Goal: Information Seeking & Learning: Find specific page/section

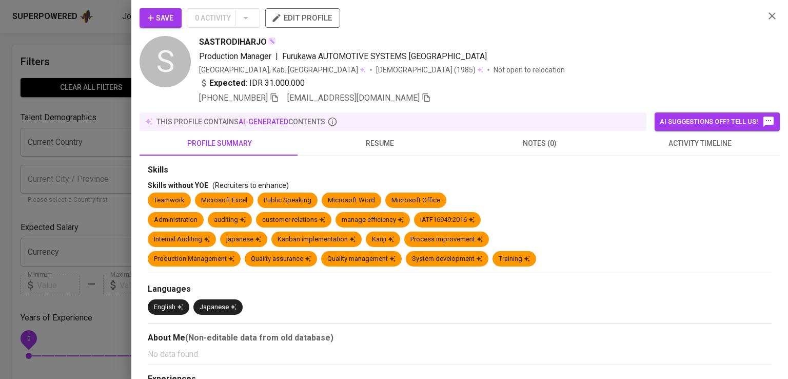
click at [109, 109] on div at bounding box center [394, 189] width 788 height 379
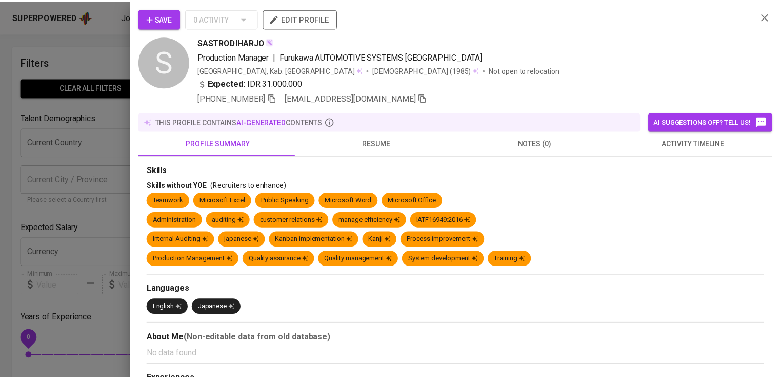
scroll to position [23, 0]
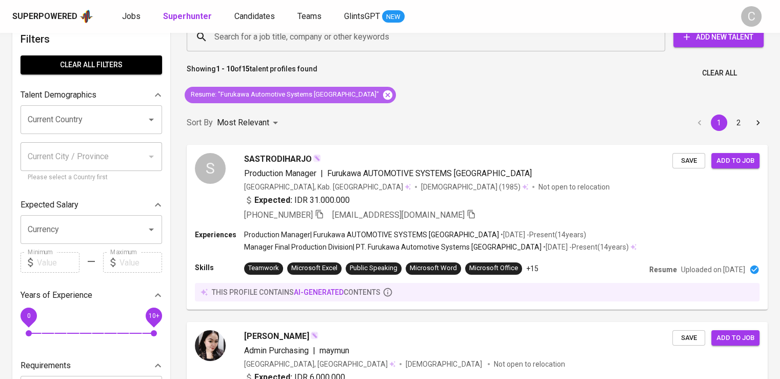
click at [383, 94] on icon at bounding box center [387, 94] width 9 height 9
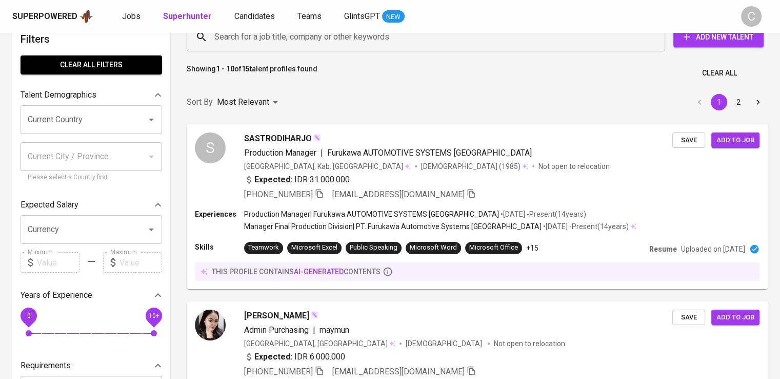
click at [383, 38] on input "Search for a job title, company or other keywords" at bounding box center [429, 36] width 434 height 19
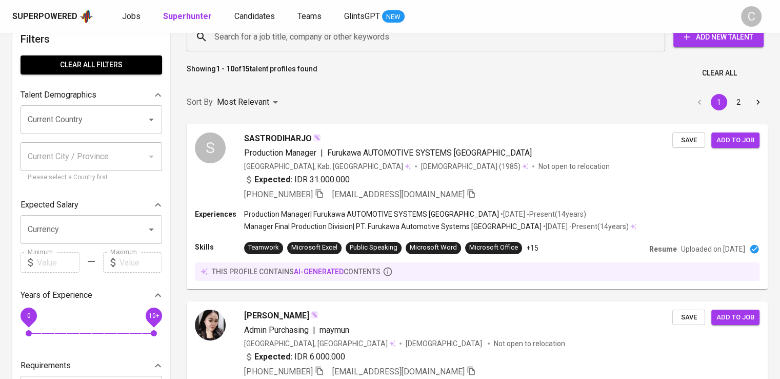
click at [383, 38] on input "Search for a job title, company or other keywords" at bounding box center [429, 36] width 434 height 19
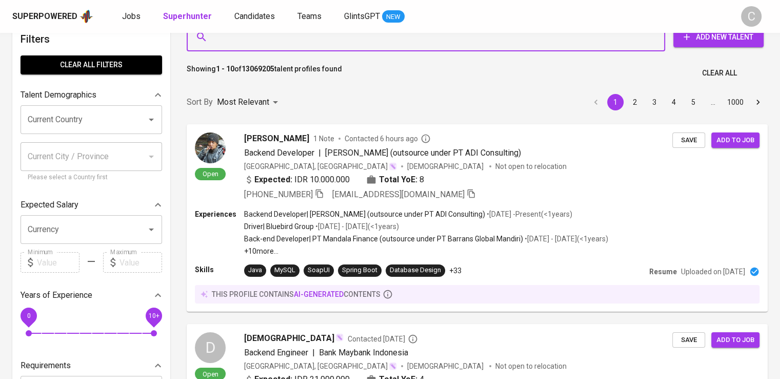
click at [383, 38] on input "Search for a job title, company or other keywords" at bounding box center [429, 36] width 434 height 19
drag, startPoint x: 383, startPoint y: 38, endPoint x: 372, endPoint y: 58, distance: 22.5
click at [383, 38] on input "Search for a job title, company or other keywords" at bounding box center [429, 36] width 434 height 19
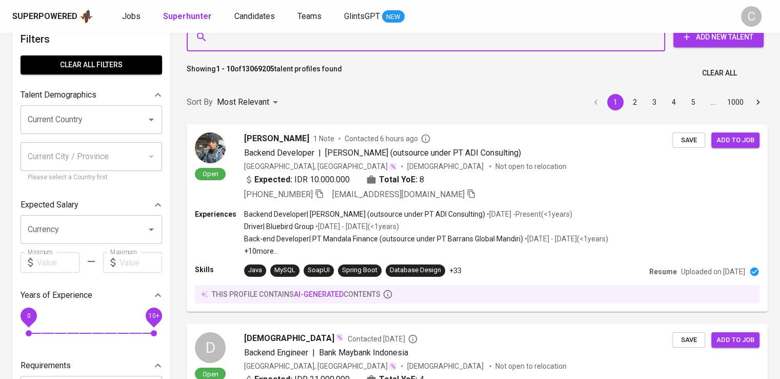
click at [383, 38] on input "Search for a job title, company or other keywords" at bounding box center [429, 36] width 434 height 19
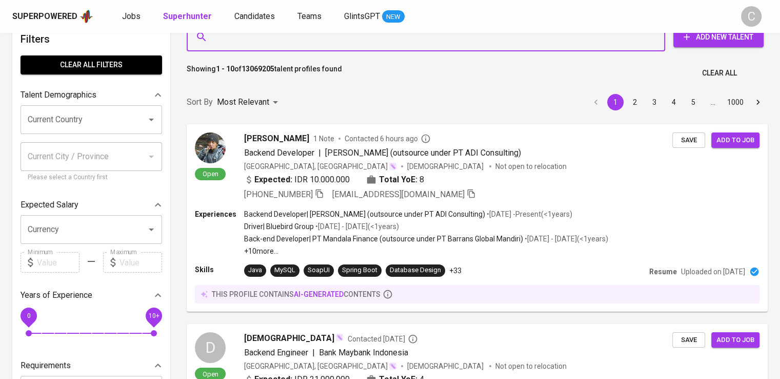
click at [383, 38] on input "Search for a job title, company or other keywords" at bounding box center [429, 36] width 434 height 19
click at [382, 52] on div "Search for a job title, company or other keywords Search for a job title, compa…" at bounding box center [475, 37] width 581 height 33
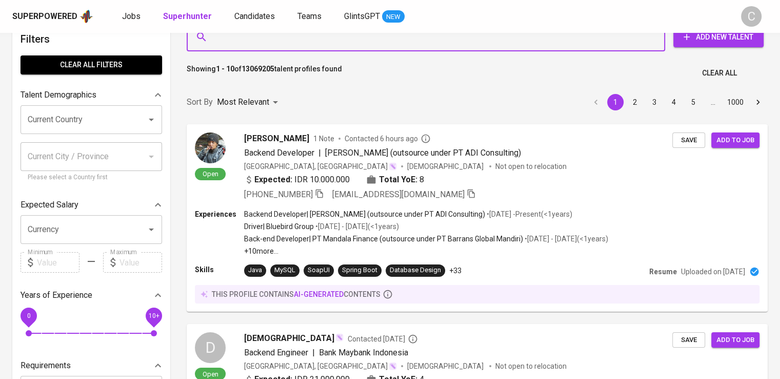
click at [372, 47] on input "Search for a job title, company or other keywords" at bounding box center [429, 36] width 434 height 19
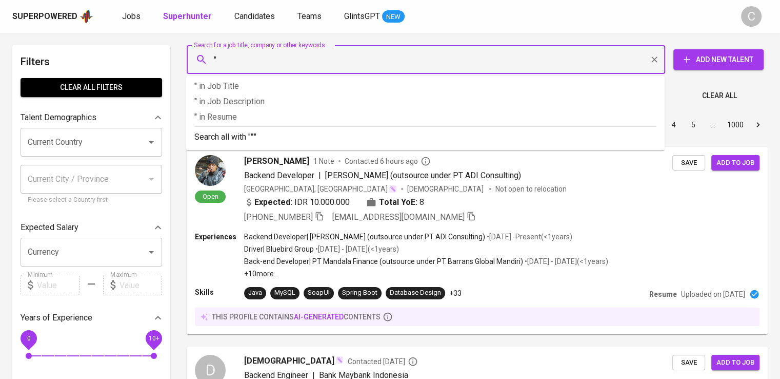
paste input "[PERSON_NAME]"
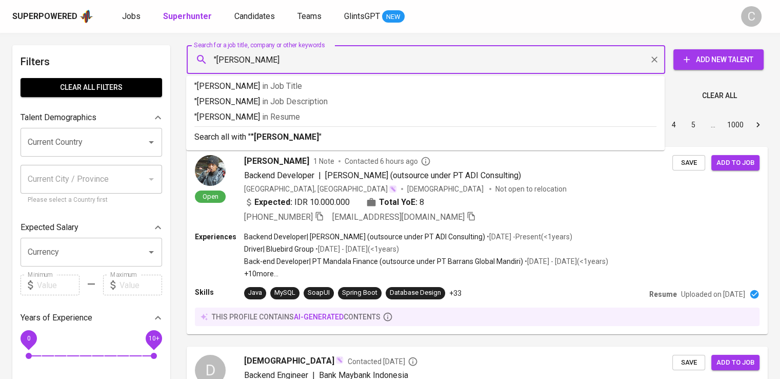
type input ""[PERSON_NAME]""
click at [335, 115] on p ""[PERSON_NAME]" in Resume" at bounding box center [425, 117] width 462 height 12
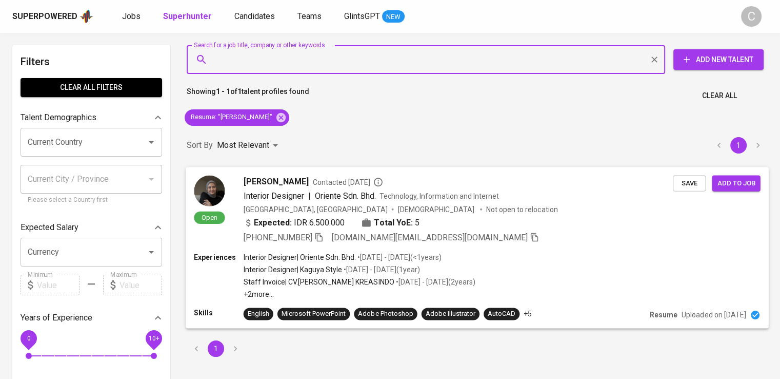
click at [371, 185] on span "Contacted [DATE]" at bounding box center [348, 182] width 70 height 10
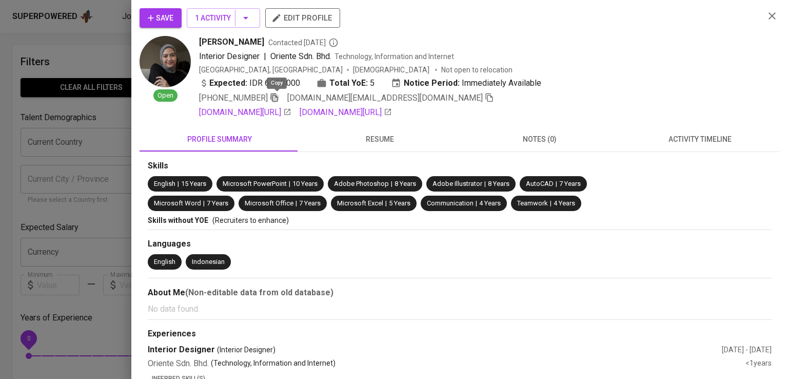
click at [273, 93] on icon "button" at bounding box center [274, 97] width 9 height 9
click at [105, 26] on div at bounding box center [394, 189] width 788 height 379
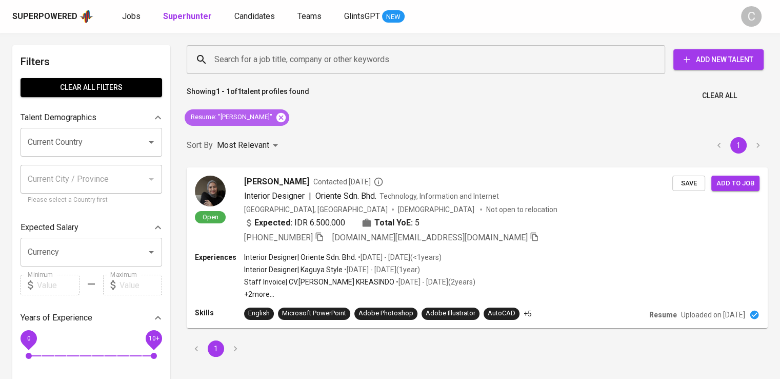
click at [277, 117] on icon at bounding box center [281, 116] width 9 height 9
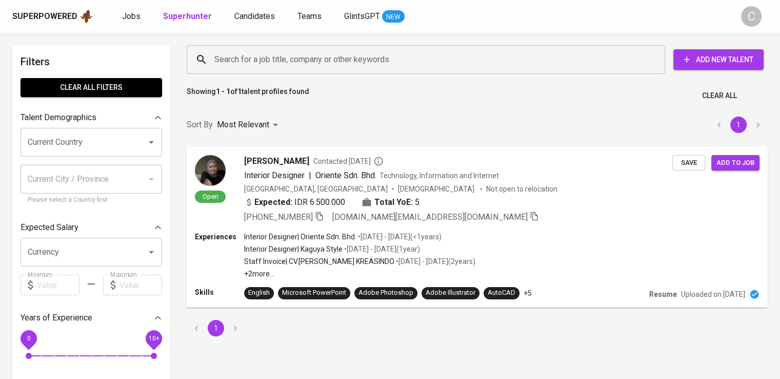
click at [292, 54] on input "Search for a job title, company or other keywords" at bounding box center [429, 59] width 434 height 19
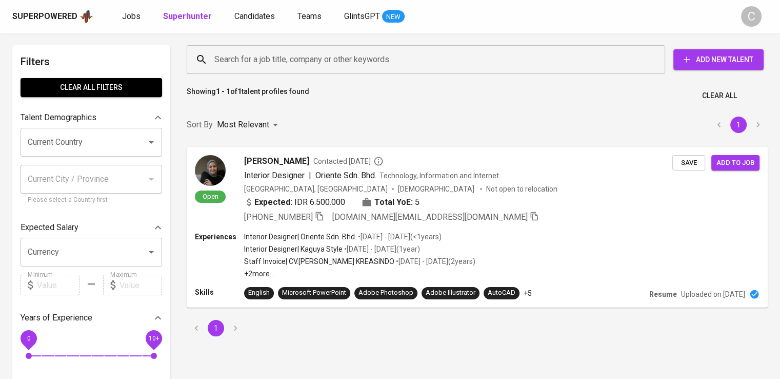
click at [292, 54] on input "Search for a job title, company or other keywords" at bounding box center [429, 59] width 434 height 19
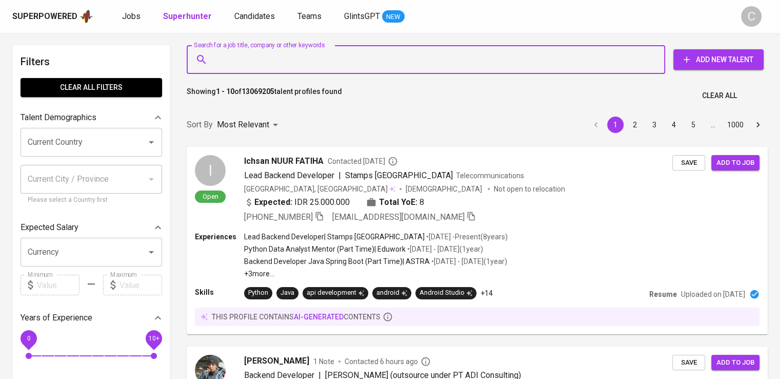
click at [260, 54] on input "Search for a job title, company or other keywords" at bounding box center [429, 59] width 434 height 19
paste input "Yulianti Hasyim"
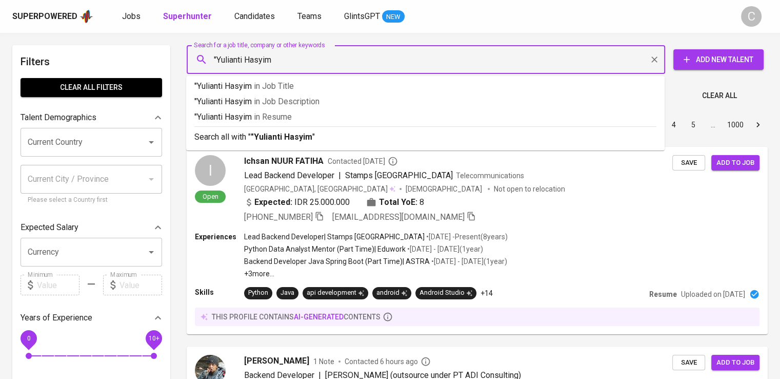
type input ""Yulianti Hasyim""
click at [281, 112] on span "in [GEOGRAPHIC_DATA]" at bounding box center [275, 117] width 38 height 10
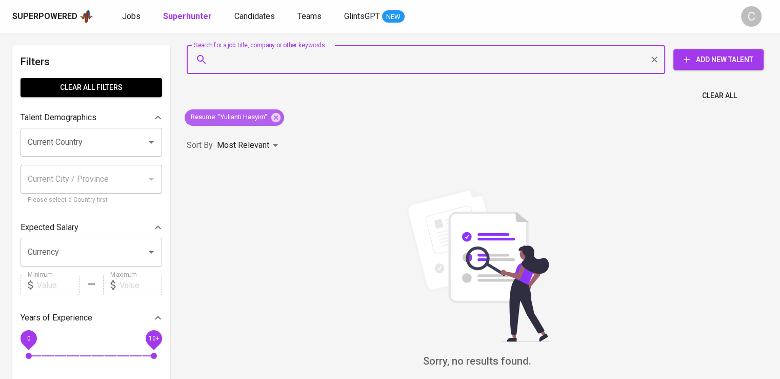
click at [281, 112] on icon at bounding box center [275, 117] width 11 height 11
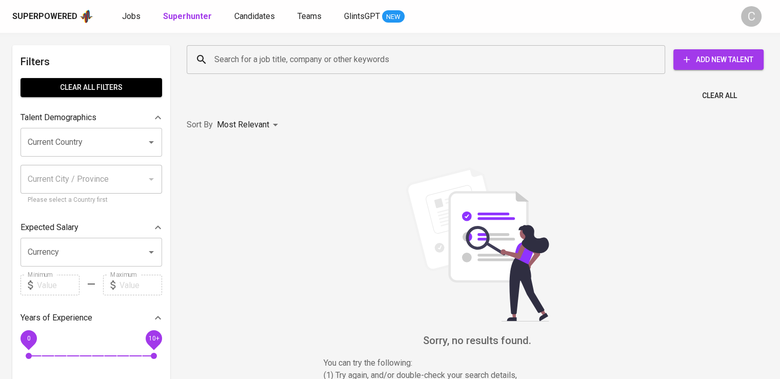
click at [288, 56] on input "Search for a job title, company or other keywords" at bounding box center [429, 59] width 434 height 19
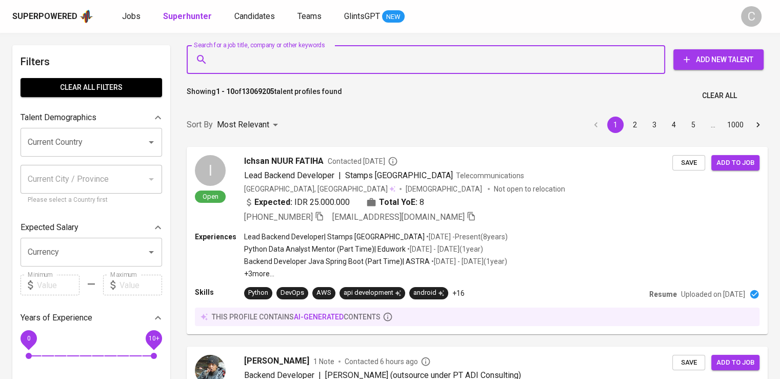
click at [288, 56] on input "Search for a job title, company or other keywords" at bounding box center [429, 59] width 434 height 19
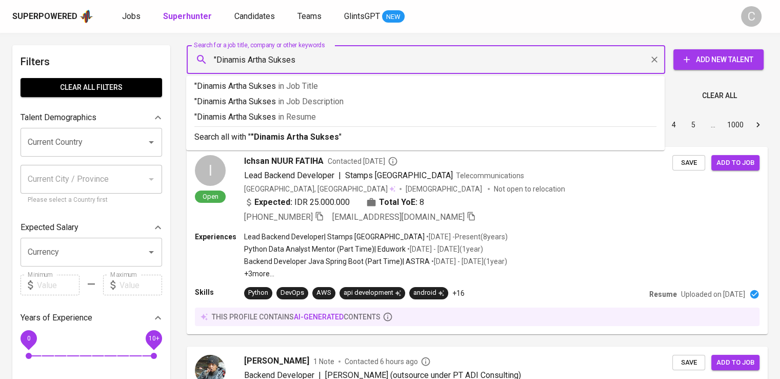
type input ""Dinamis Artha Sukses""
click at [307, 116] on span "in Resume" at bounding box center [300, 117] width 38 height 10
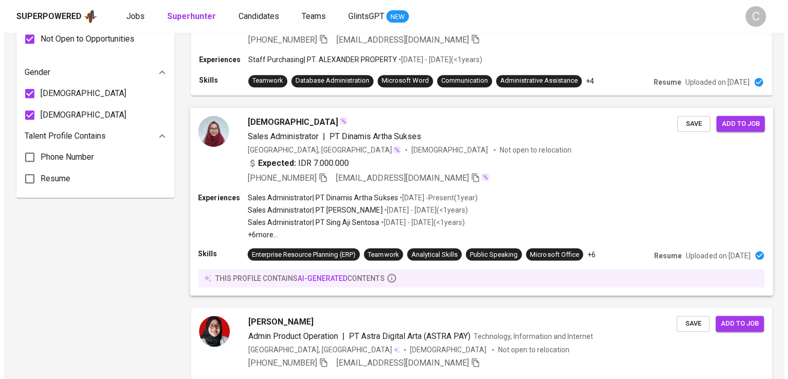
scroll to position [689, 0]
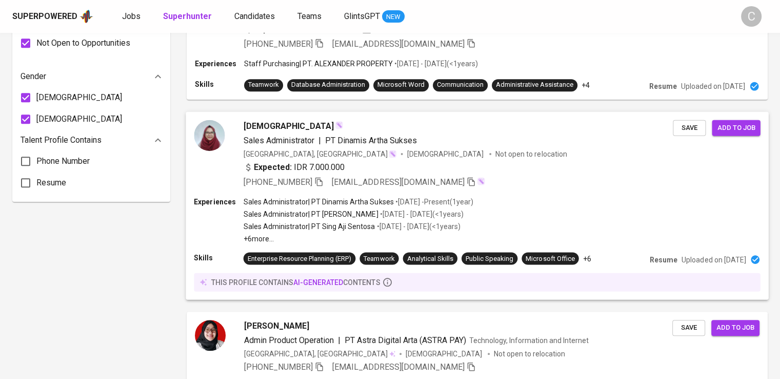
click at [420, 141] on div "Sales Administrator | PT Dinamis Artha Sukses" at bounding box center [459, 140] width 430 height 12
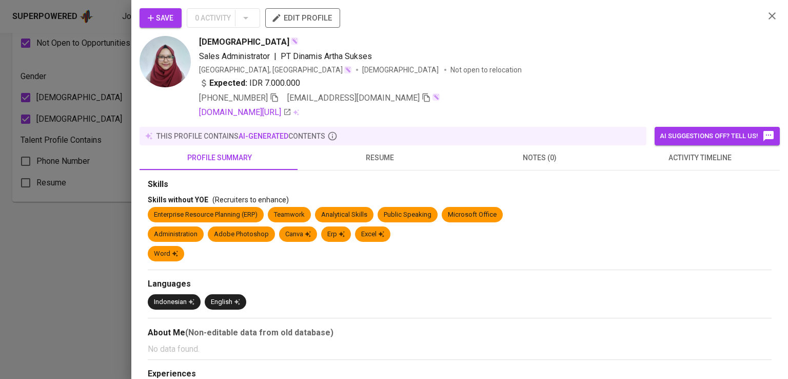
click at [614, 44] on div "Seruni Trirana" at bounding box center [477, 42] width 557 height 12
click at [275, 99] on icon "button" at bounding box center [274, 97] width 7 height 9
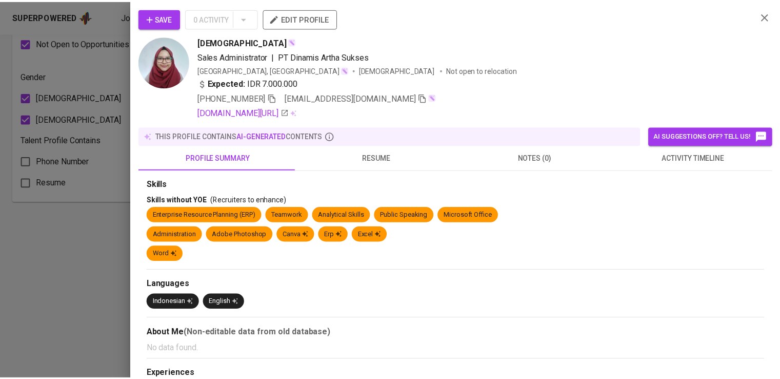
scroll to position [689, 0]
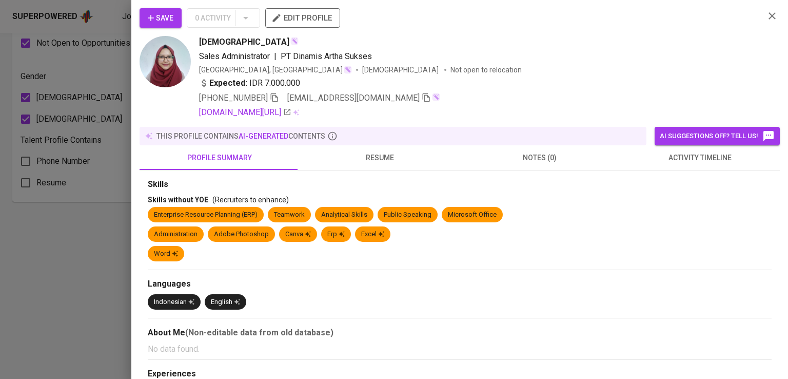
click at [57, 278] on div at bounding box center [394, 189] width 788 height 379
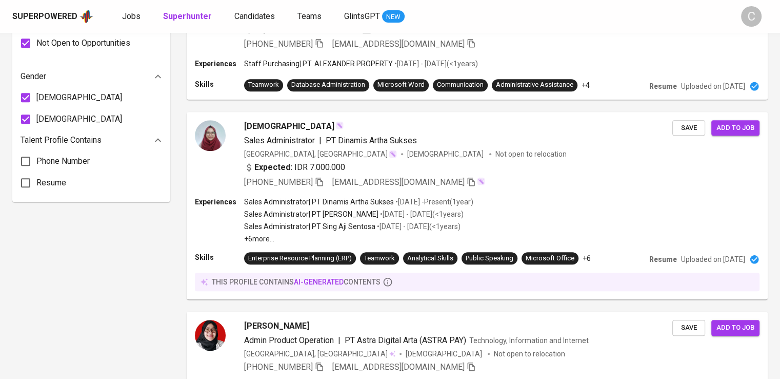
scroll to position [0, 0]
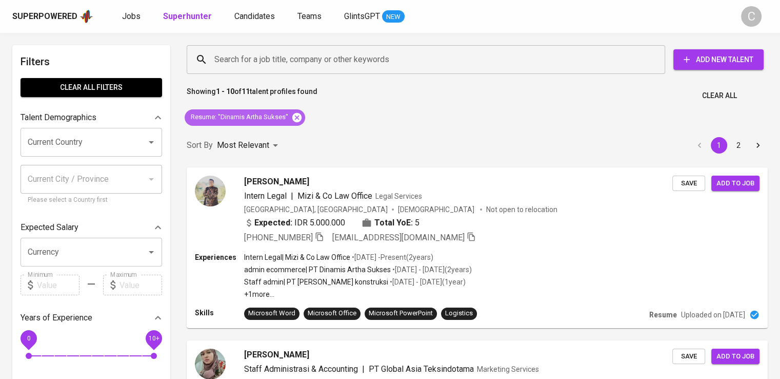
click at [296, 119] on icon at bounding box center [296, 116] width 9 height 9
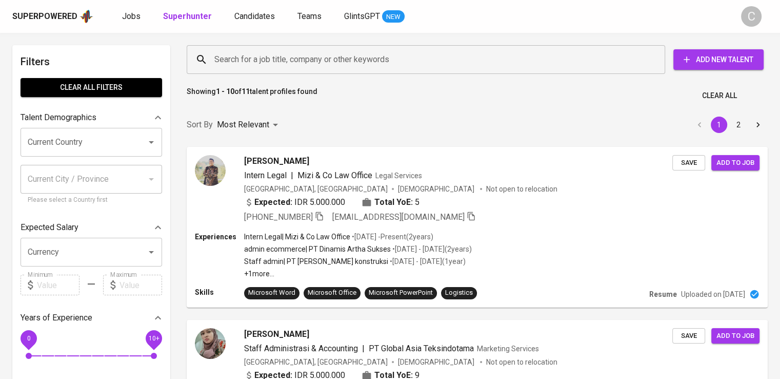
click at [314, 56] on input "Search for a job title, company or other keywords" at bounding box center [429, 59] width 434 height 19
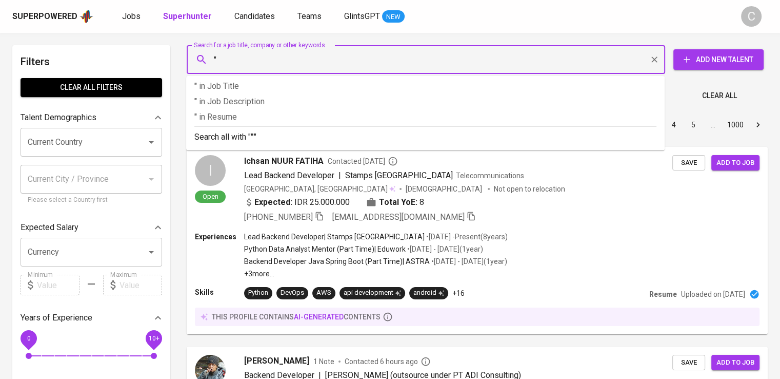
paste input "Siti Afifah Destiarani"
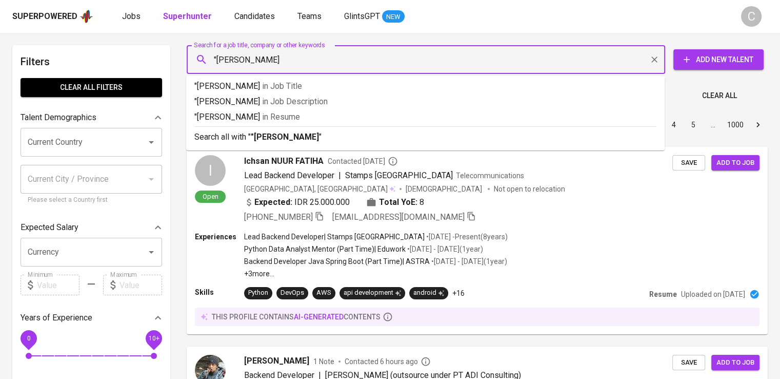
type input ""Siti Afifah Destiarani""
click at [298, 114] on span "in [GEOGRAPHIC_DATA]" at bounding box center [284, 117] width 38 height 10
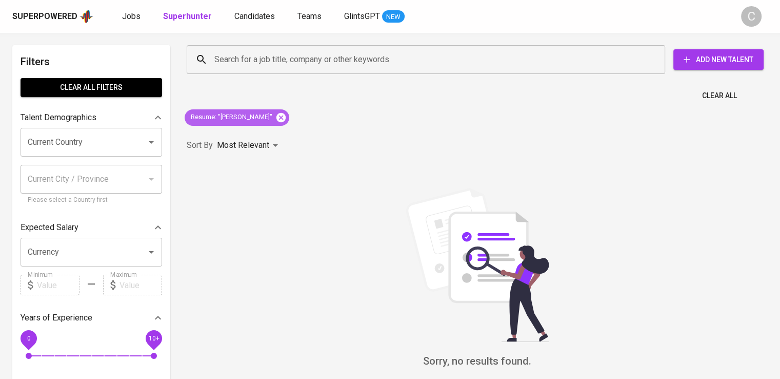
drag, startPoint x: 298, startPoint y: 116, endPoint x: 292, endPoint y: 118, distance: 5.2
click at [289, 118] on div "Resume : "Siti Afifah Destiarani"" at bounding box center [237, 117] width 105 height 16
click at [286, 118] on icon at bounding box center [281, 116] width 9 height 9
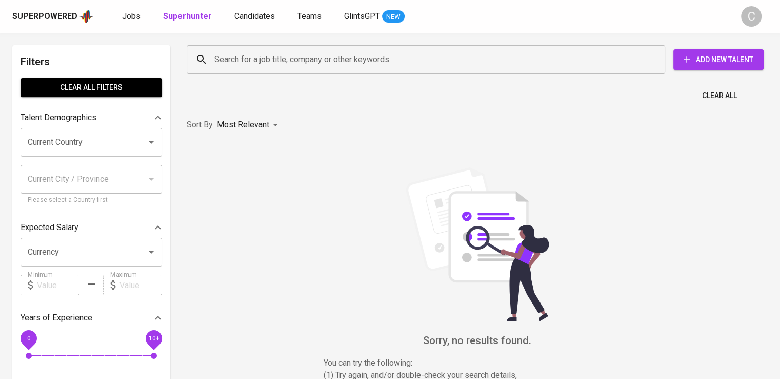
click at [328, 56] on input "Search for a job title, company or other keywords" at bounding box center [429, 59] width 434 height 19
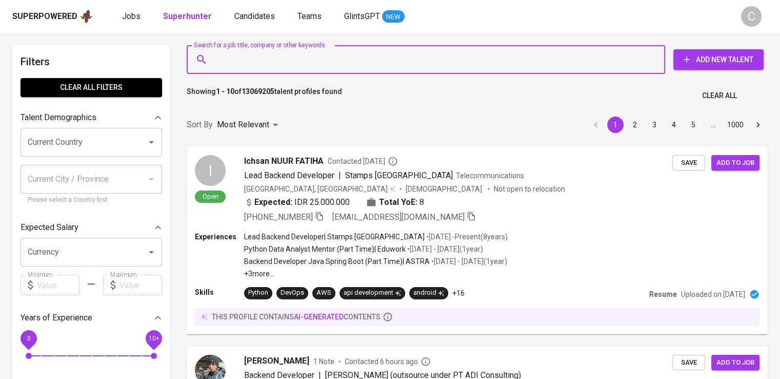
click at [328, 56] on input "Search for a job title, company or other keywords" at bounding box center [429, 59] width 434 height 19
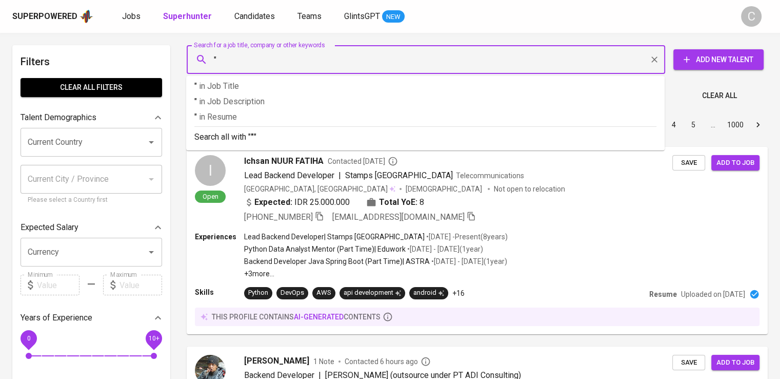
paste input "Kanitra Mitra Jayautama"
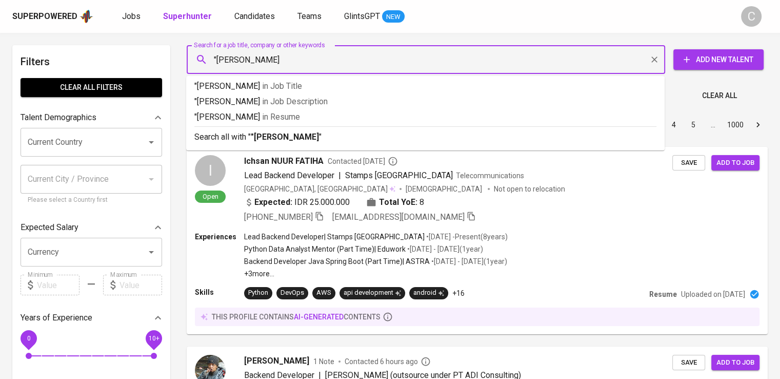
type input ""Kanitra Mitra Jayautama""
click at [303, 121] on span "in [GEOGRAPHIC_DATA]" at bounding box center [284, 117] width 38 height 10
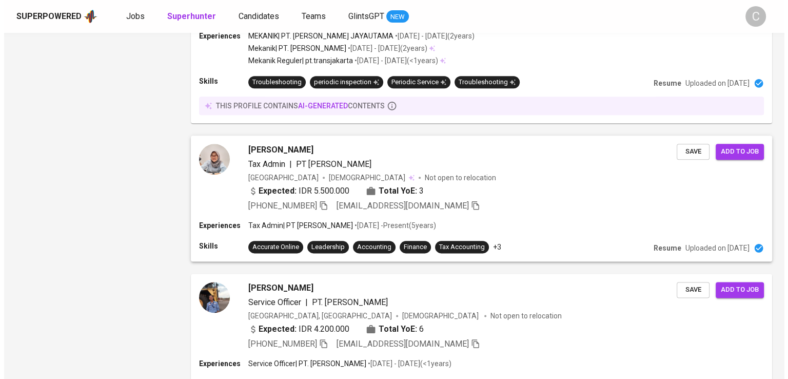
scroll to position [1220, 0]
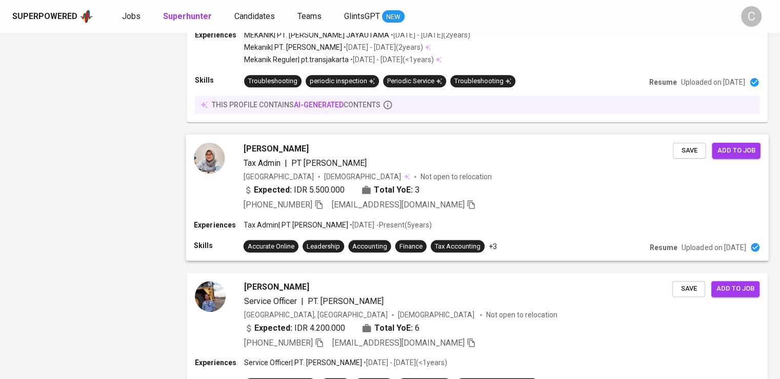
click at [349, 161] on span "PT Kanitra Mitra Jayautama" at bounding box center [328, 163] width 75 height 10
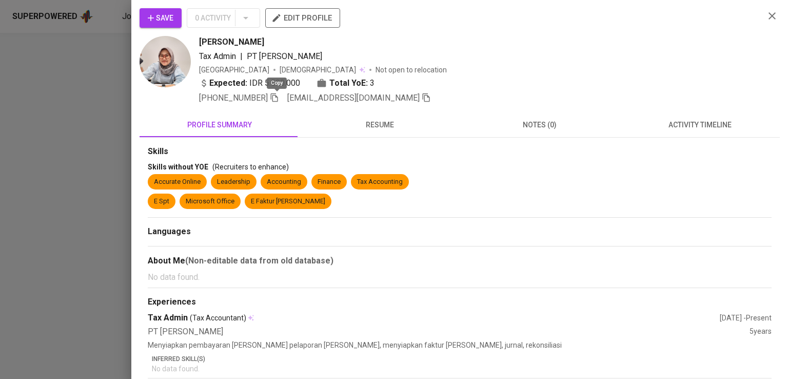
click at [276, 97] on icon "button" at bounding box center [274, 97] width 9 height 9
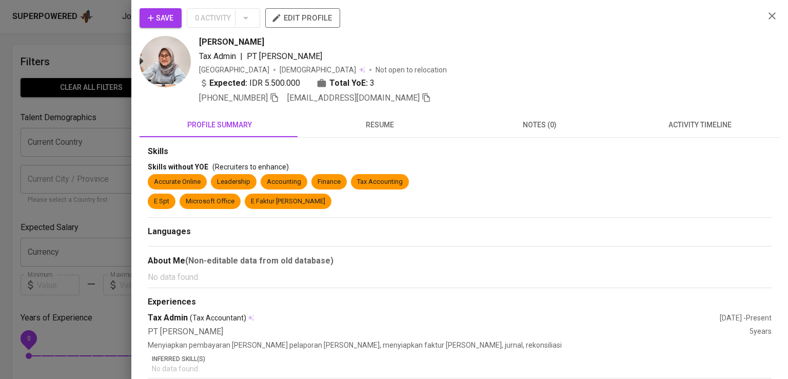
scroll to position [1220, 0]
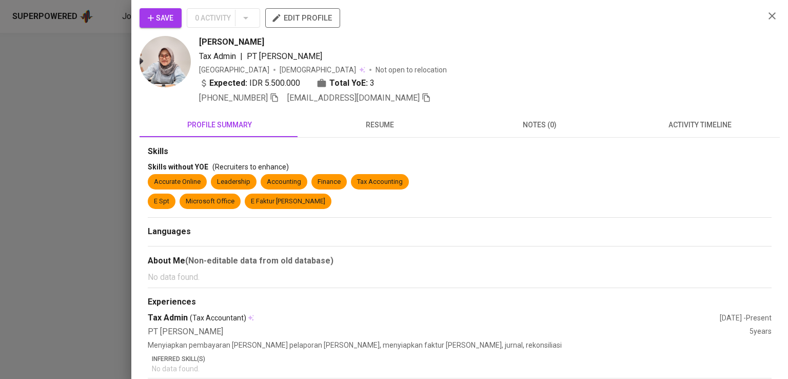
click at [82, 92] on div at bounding box center [394, 189] width 788 height 379
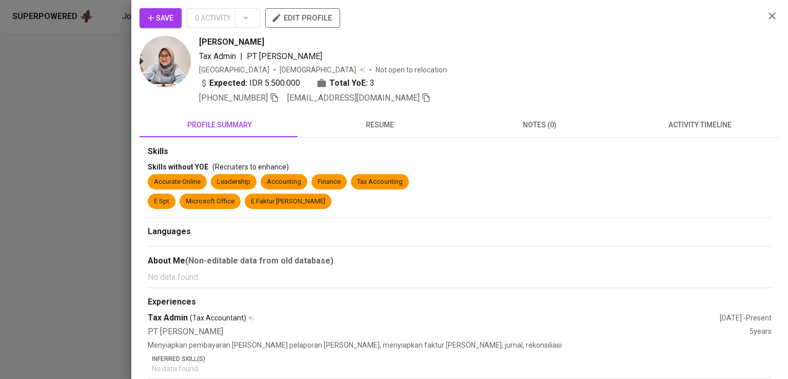
click at [82, 92] on div at bounding box center [394, 189] width 788 height 379
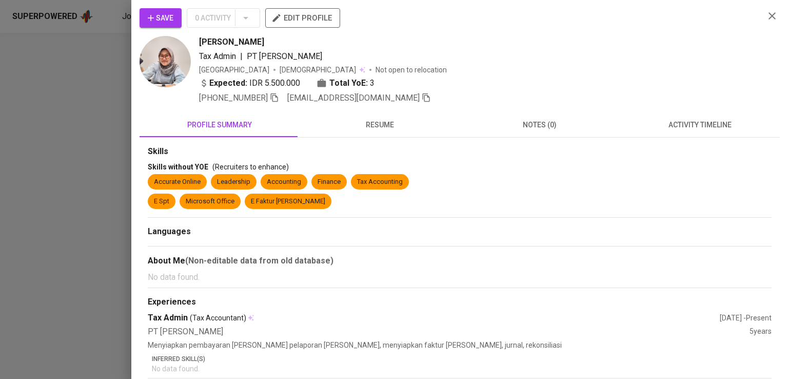
click at [82, 92] on div at bounding box center [394, 189] width 788 height 379
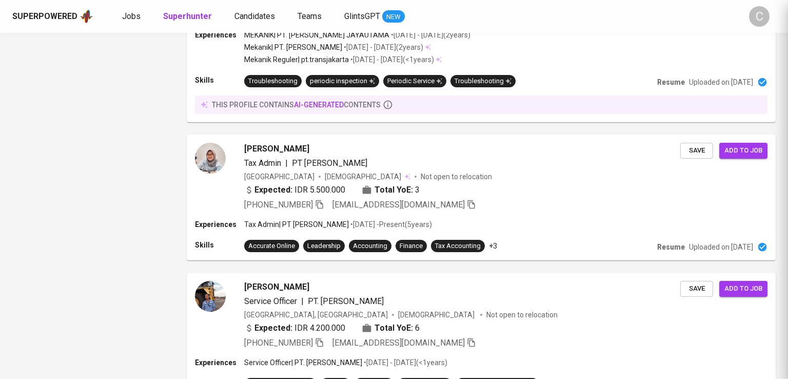
click at [82, 92] on div at bounding box center [394, 189] width 788 height 379
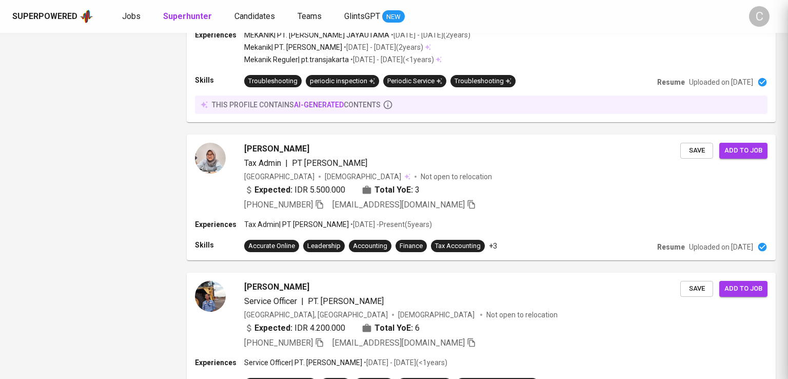
click at [82, 92] on div at bounding box center [394, 189] width 788 height 379
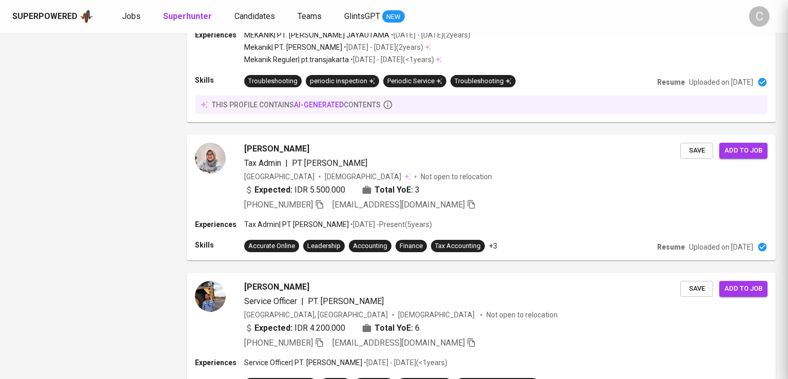
click at [82, 92] on div at bounding box center [394, 189] width 788 height 379
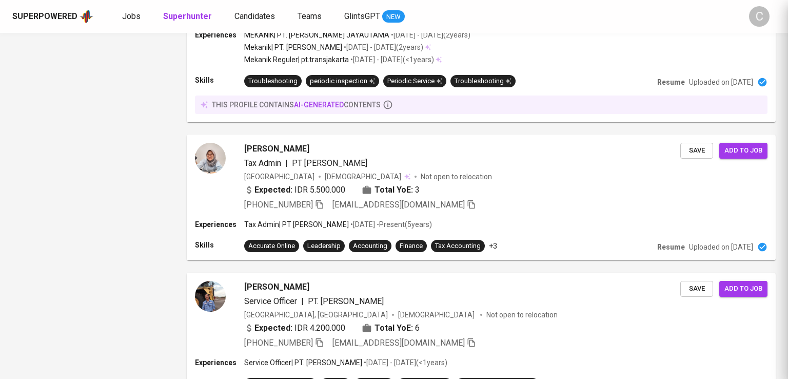
click at [82, 92] on div at bounding box center [394, 189] width 788 height 379
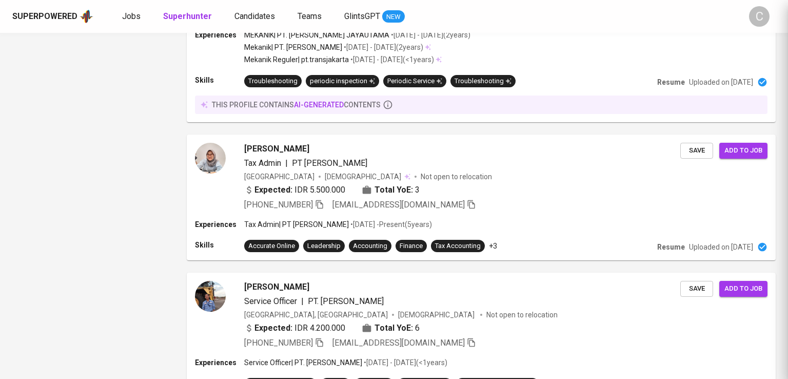
click at [82, 92] on div at bounding box center [394, 189] width 788 height 379
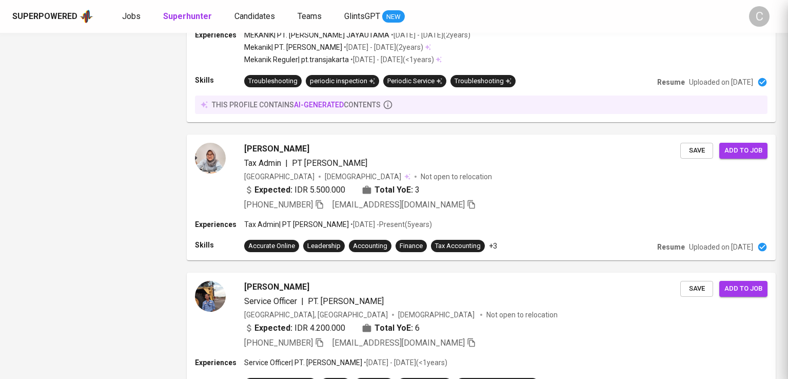
click at [82, 92] on div at bounding box center [394, 189] width 788 height 379
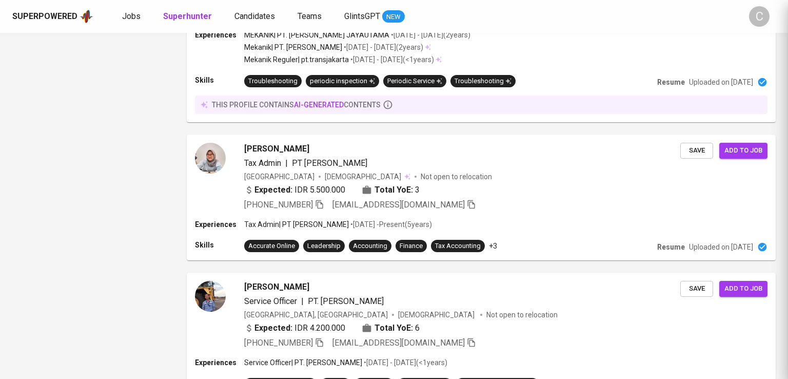
click at [82, 92] on div at bounding box center [394, 189] width 788 height 379
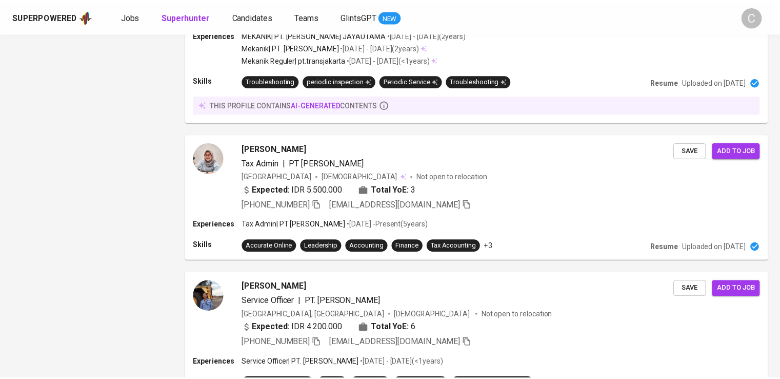
scroll to position [0, 0]
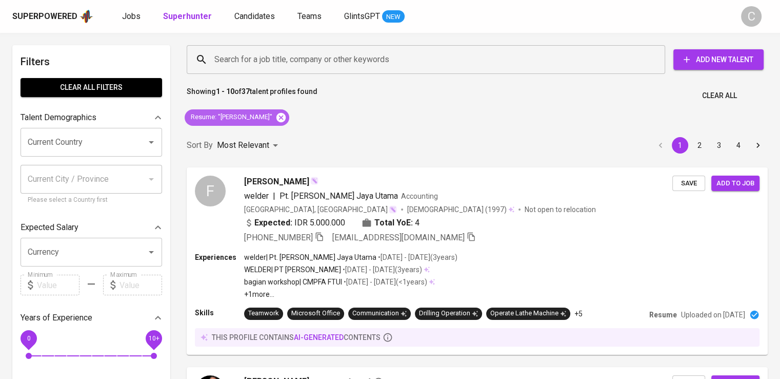
click at [286, 115] on icon at bounding box center [281, 116] width 9 height 9
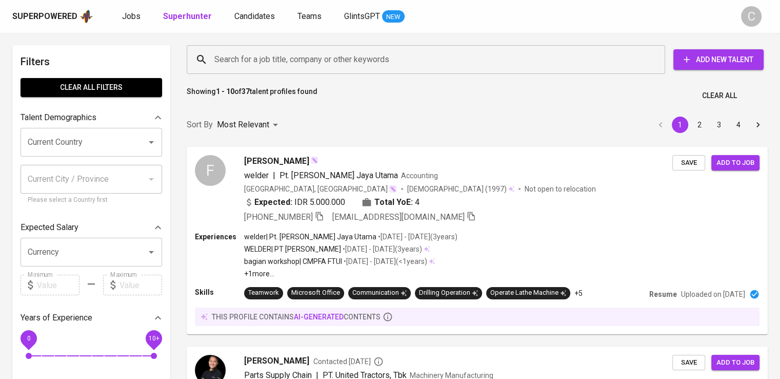
click at [326, 62] on input "Search for a job title, company or other keywords" at bounding box center [429, 59] width 434 height 19
click at [350, 65] on input "Search for a job title, company or other keywords" at bounding box center [429, 59] width 434 height 19
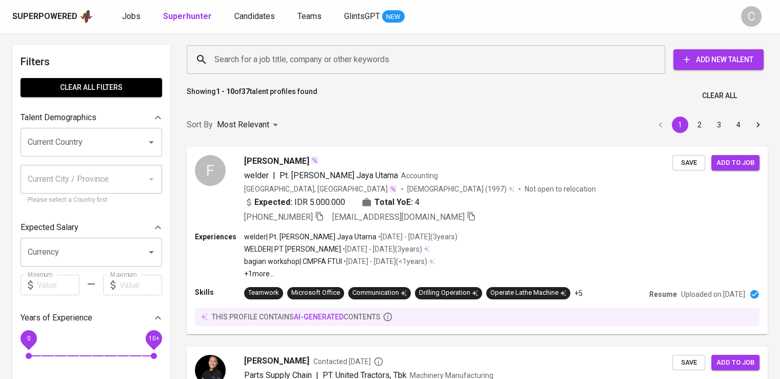
click at [350, 65] on input "Search for a job title, company or other keywords" at bounding box center [429, 59] width 434 height 19
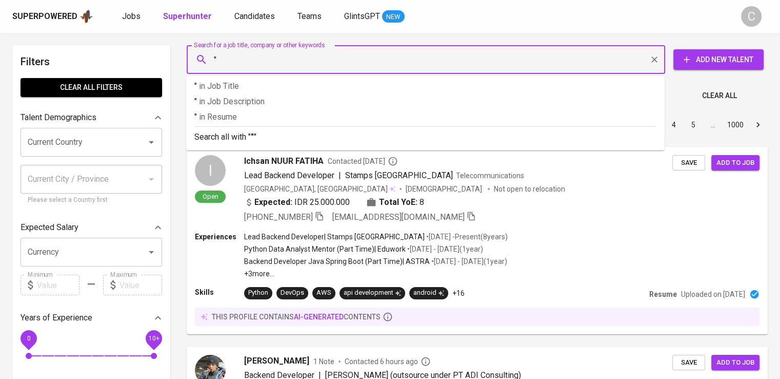
paste input "Indonesia Business Council for Sustainable Development"
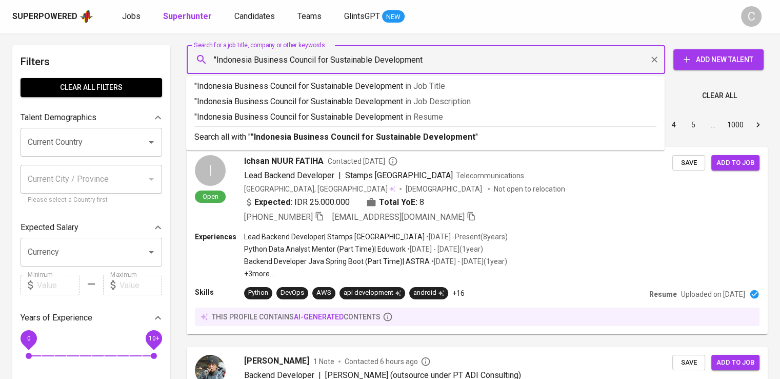
type input ""Indonesia Business Council for Sustainable Development""
click at [357, 123] on p ""Indonesia Business Council for Sustainable Development" in Resume" at bounding box center [425, 117] width 462 height 12
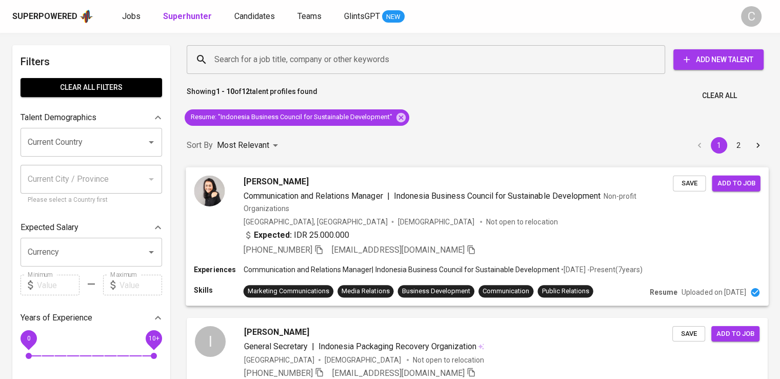
click at [415, 193] on span "Indonesia Business Council for Sustainable Development" at bounding box center [497, 195] width 207 height 10
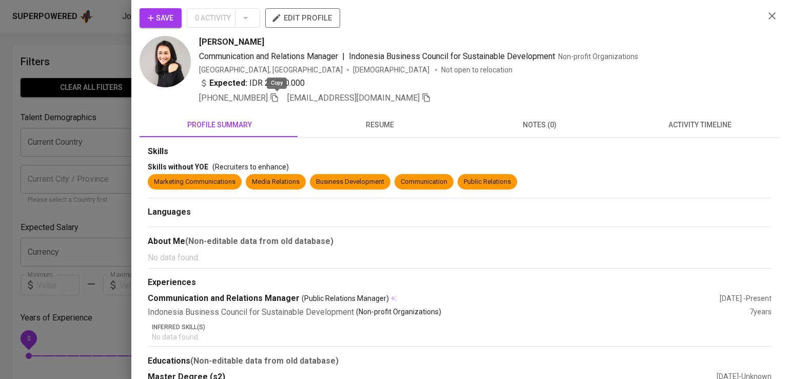
click at [278, 100] on icon "button" at bounding box center [274, 97] width 7 height 9
click at [252, 62] on div "Katrina INANDIA Communication and Relations Manager | Indonesia Business Counci…" at bounding box center [477, 70] width 557 height 68
click at [94, 132] on div at bounding box center [394, 189] width 788 height 379
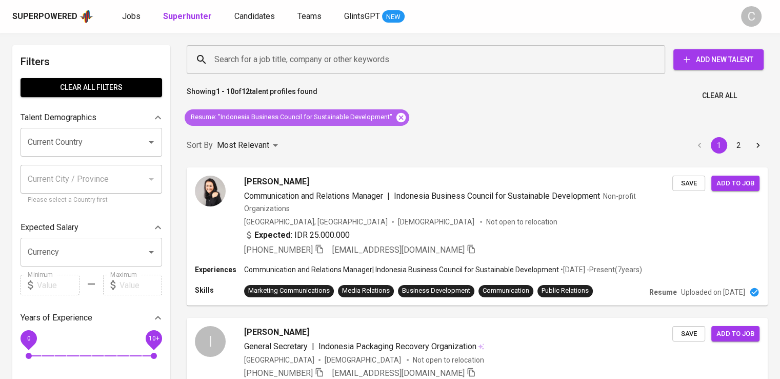
click at [398, 116] on icon at bounding box center [401, 116] width 9 height 9
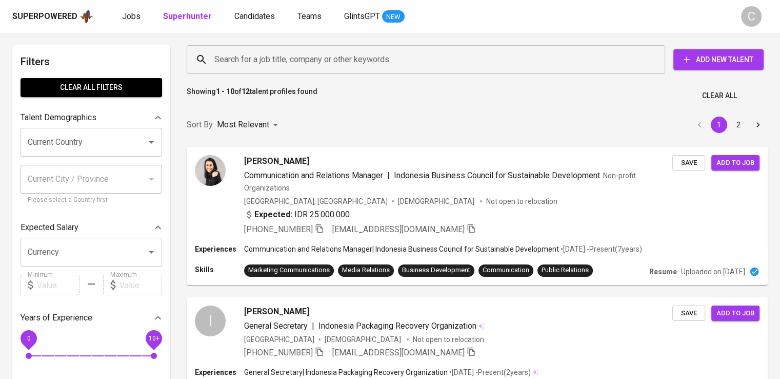
click at [406, 68] on input "Search for a job title, company or other keywords" at bounding box center [429, 59] width 434 height 19
click at [412, 56] on input "Search for a job title, company or other keywords" at bounding box center [429, 59] width 434 height 19
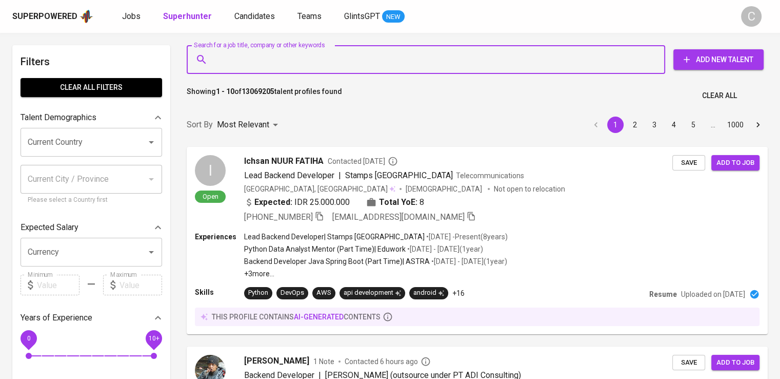
click at [412, 56] on input "Search for a job title, company or other keywords" at bounding box center [429, 59] width 434 height 19
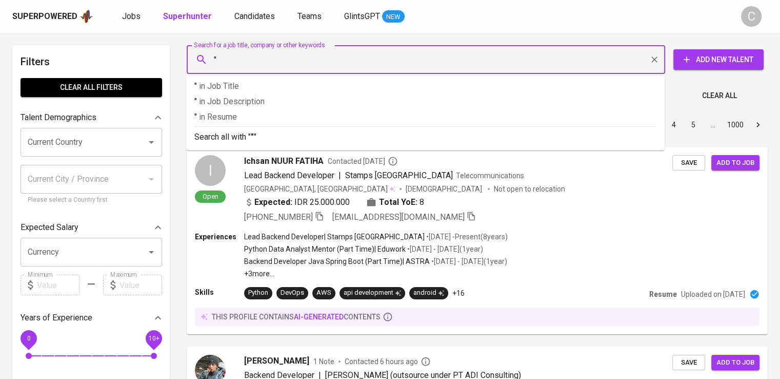
paste input "Michael Caesarino Bhaskara Sibarani"
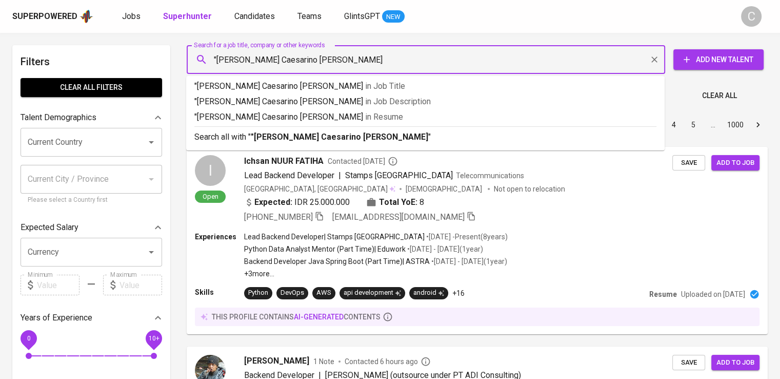
type input ""Michael Caesarino Bhaskara Sibarani""
click at [422, 115] on p ""Michael Caesarino Bhaskara Sibarani" in Resume" at bounding box center [425, 117] width 462 height 12
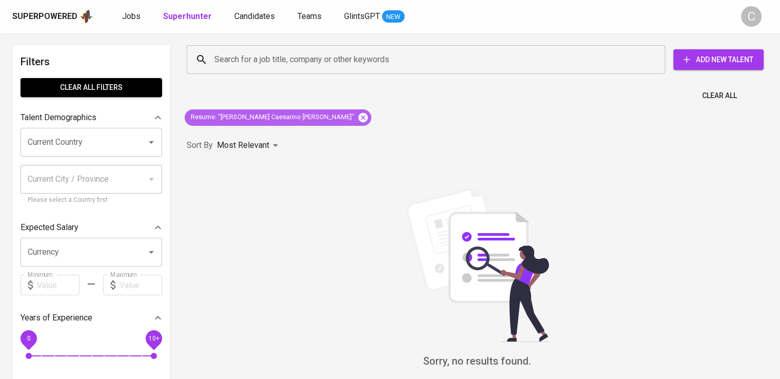
click at [358, 112] on icon at bounding box center [363, 117] width 11 height 11
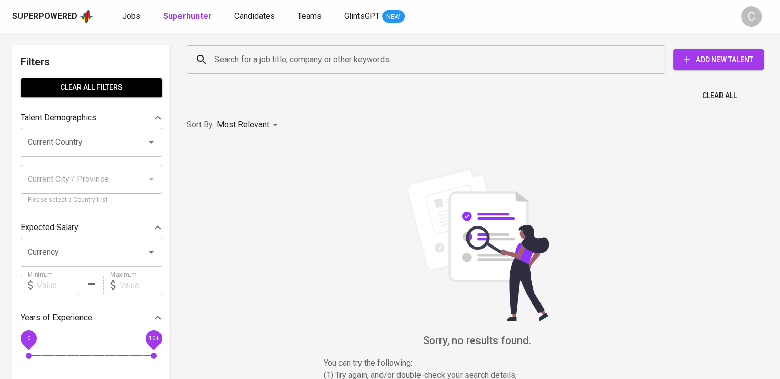
click at [358, 58] on input "Search for a job title, company or other keywords" at bounding box center [429, 59] width 434 height 19
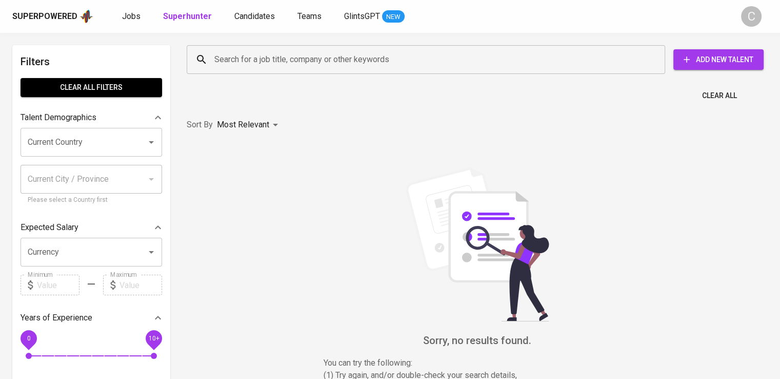
click at [358, 58] on input "Search for a job title, company or other keywords" at bounding box center [429, 59] width 434 height 19
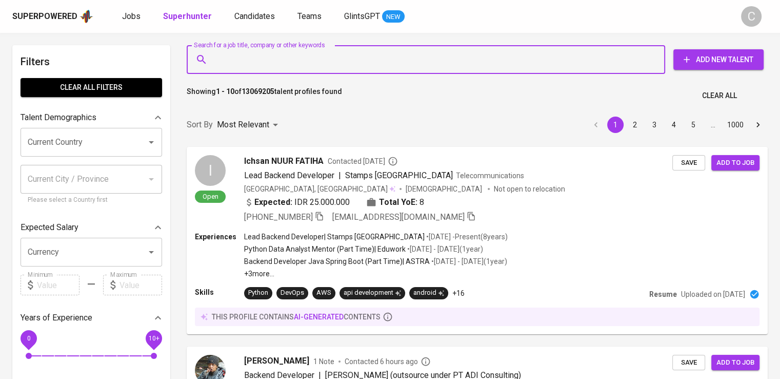
click at [358, 58] on input "Search for a job title, company or other keywords" at bounding box center [429, 59] width 434 height 19
paste input "Manivest Insurance Consulting Agency"
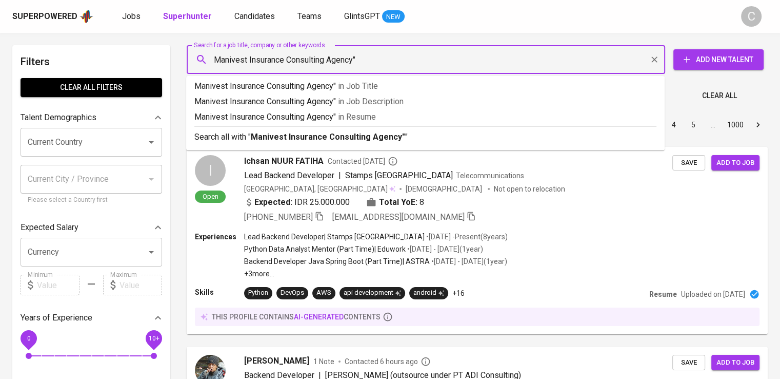
click at [212, 62] on input "Manivest Insurance Consulting Agency"" at bounding box center [429, 59] width 434 height 19
type input ""Manivest Insurance Consulting Agency""
click at [242, 114] on p ""Manivest Insurance Consulting Agency" in Resume" at bounding box center [425, 117] width 462 height 12
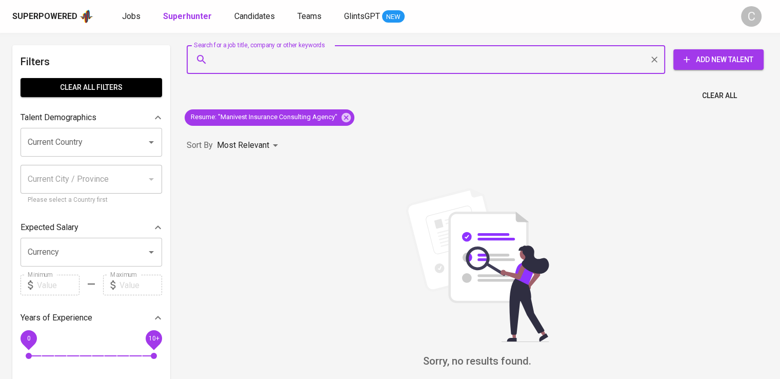
scroll to position [2, 0]
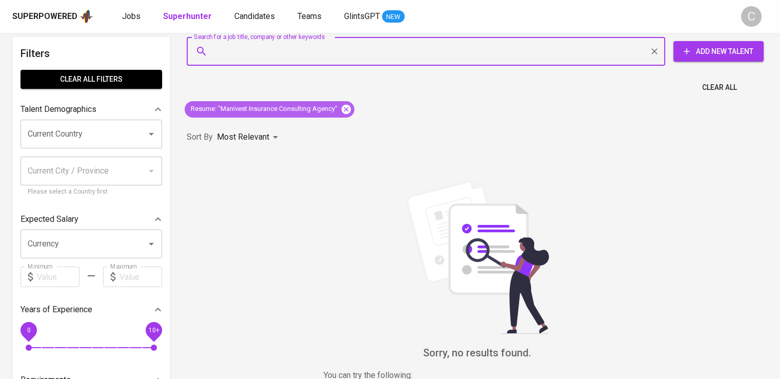
click at [347, 104] on icon at bounding box center [346, 108] width 9 height 9
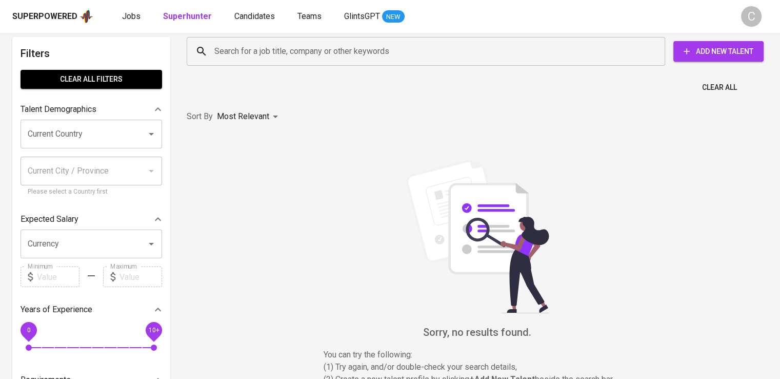
click at [326, 50] on input "Search for a job title, company or other keywords" at bounding box center [429, 51] width 434 height 19
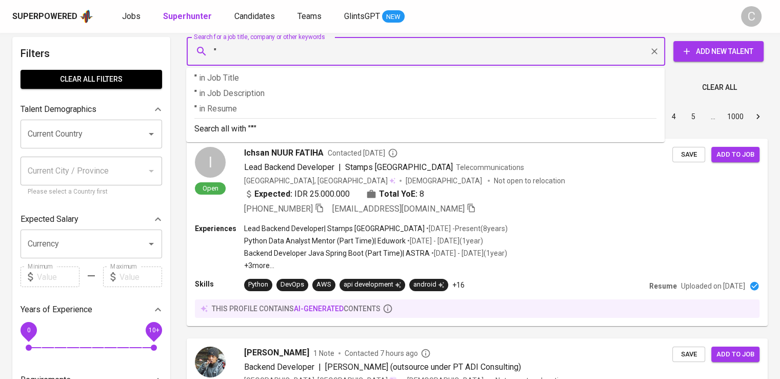
paste input "BAHTERA BUANA ANUGERAH"
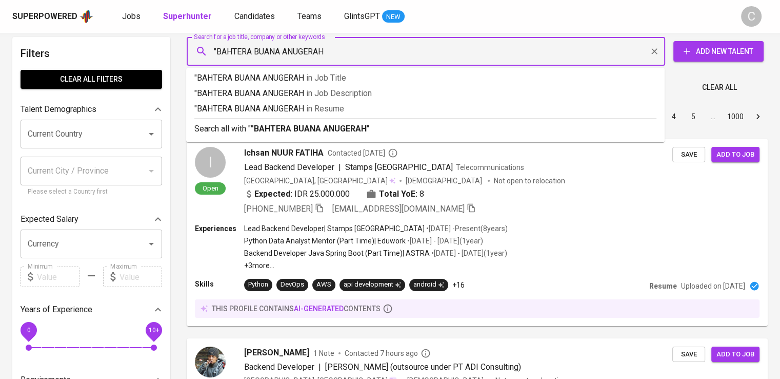
type input ""BAHTERA BUANA ANUGERAH""
click at [342, 107] on span "in [GEOGRAPHIC_DATA]" at bounding box center [328, 109] width 38 height 10
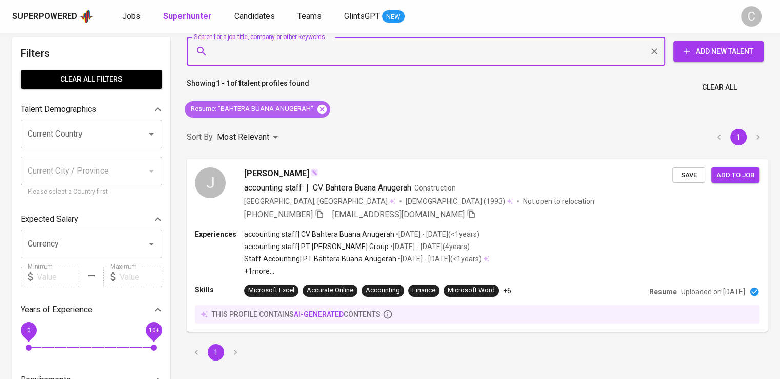
click at [320, 110] on icon at bounding box center [322, 108] width 9 height 9
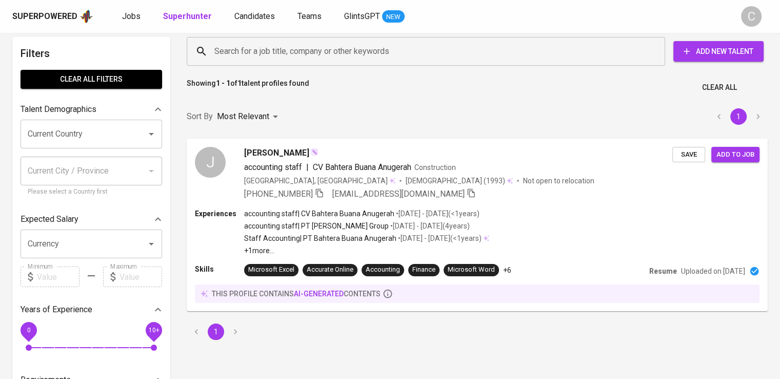
click at [351, 57] on input "Search for a job title, company or other keywords" at bounding box center [429, 51] width 434 height 19
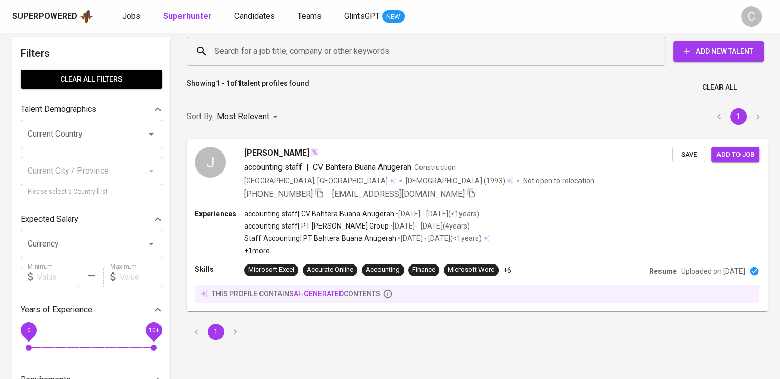
click at [351, 57] on input "Search for a job title, company or other keywords" at bounding box center [429, 51] width 434 height 19
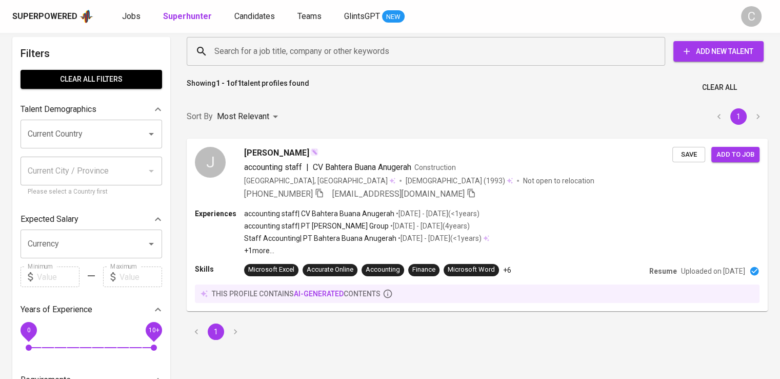
click at [351, 57] on input "Search for a job title, company or other keywords" at bounding box center [429, 51] width 434 height 19
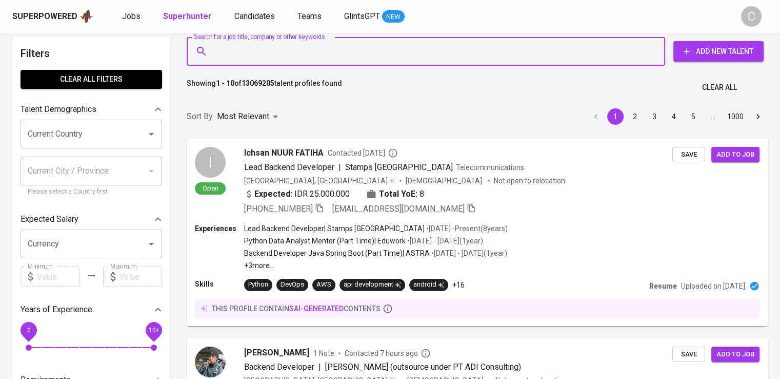
click at [351, 57] on input "Search for a job title, company or other keywords" at bounding box center [429, 51] width 434 height 19
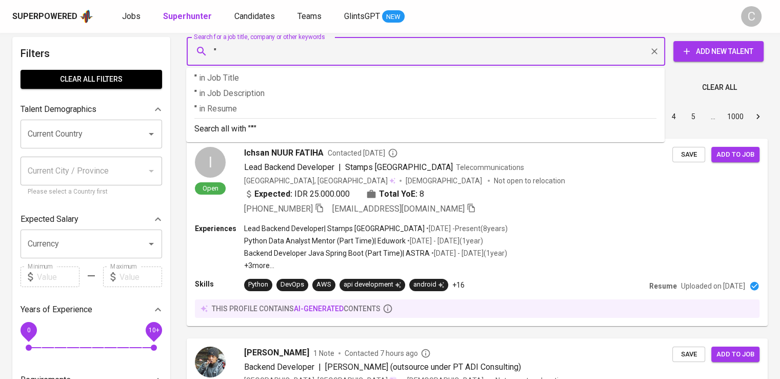
paste input "Puspita Dewi Anggreani"
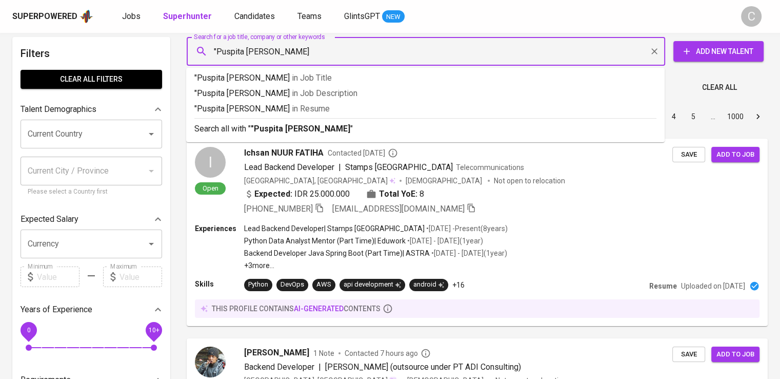
type input ""Puspita Dewi Anggreani""
click at [352, 107] on p ""Puspita Dewi Anggreani" in Resume" at bounding box center [425, 109] width 462 height 12
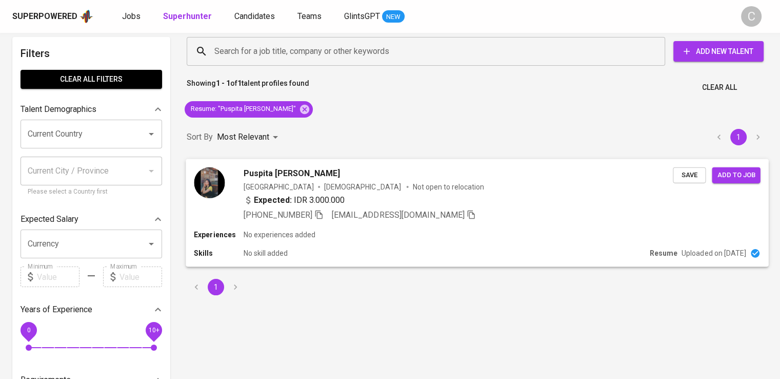
click at [350, 199] on div "Expected: IDR 3.000.000" at bounding box center [459, 200] width 430 height 15
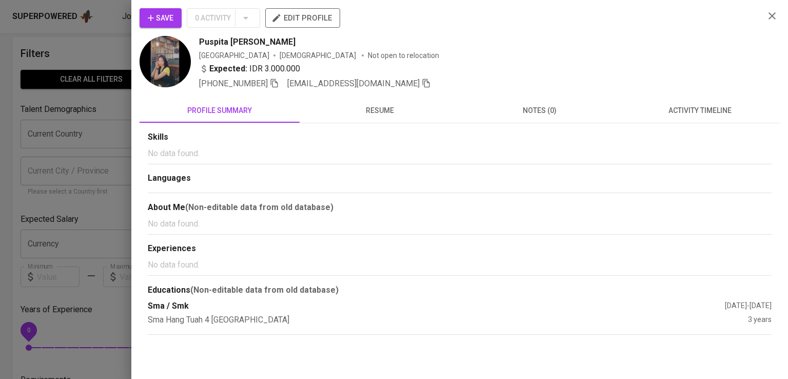
click at [689, 3] on div "Save 0 Activity edit profile Puspita Dewi Anggreani Indonesia Female Not open t…" at bounding box center [459, 189] width 657 height 379
click at [276, 83] on icon "button" at bounding box center [274, 83] width 9 height 9
click at [66, 169] on div at bounding box center [394, 189] width 788 height 379
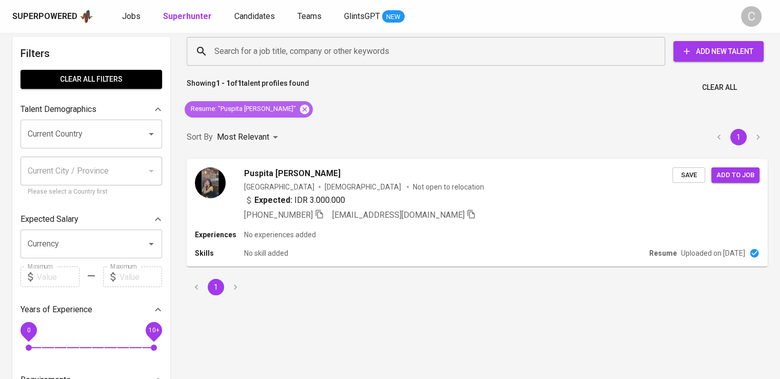
click at [305, 113] on icon at bounding box center [304, 109] width 11 height 11
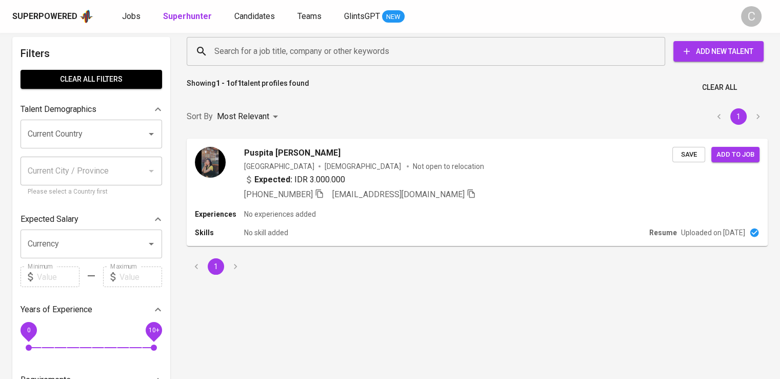
click at [339, 44] on input "Search for a job title, company or other keywords" at bounding box center [429, 51] width 434 height 19
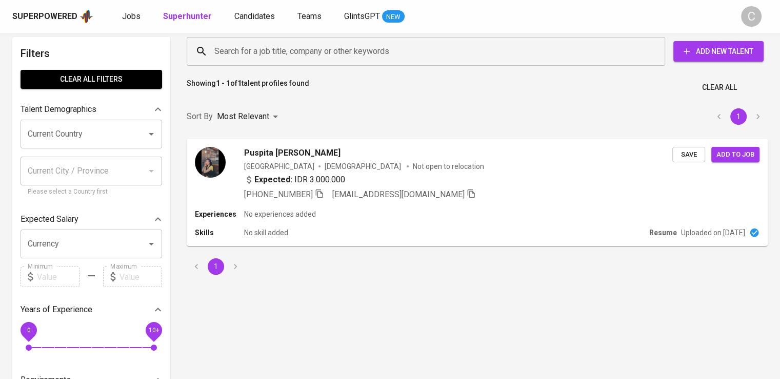
click at [339, 44] on input "Search for a job title, company or other keywords" at bounding box center [429, 51] width 434 height 19
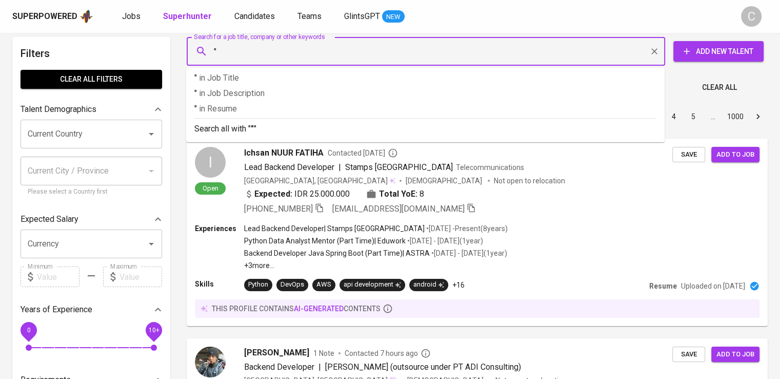
paste input "https://www.whatsapp.com/channel/0029VadrKpE2v1ImzfC1H72Q?fbclid=PAZXh0bgNhZW0C…"
type input ""falcon pictures""
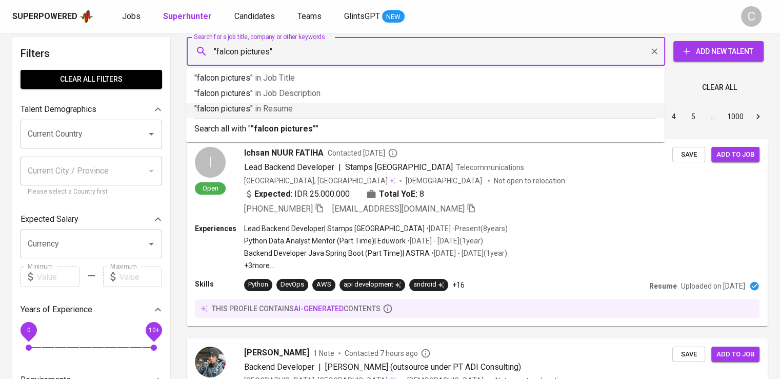
click at [339, 107] on p ""falcon pictures" in Resume" at bounding box center [425, 109] width 462 height 12
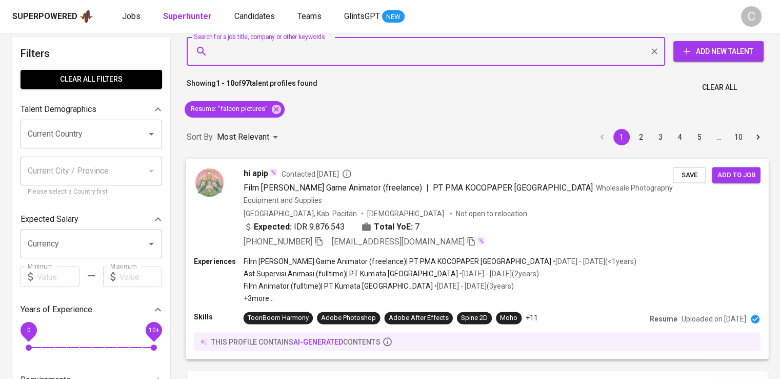
scroll to position [270, 0]
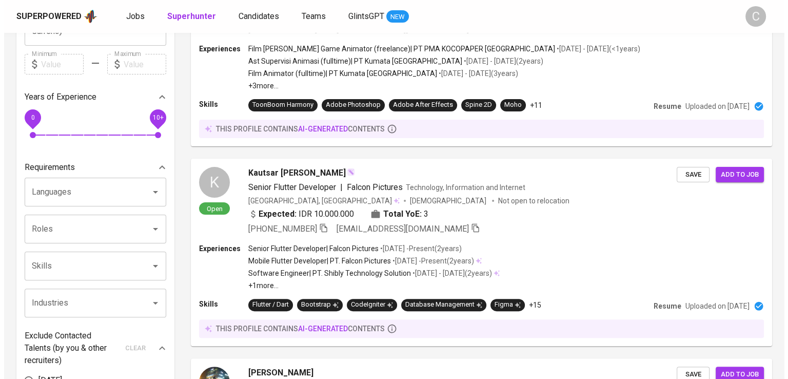
scroll to position [221, 0]
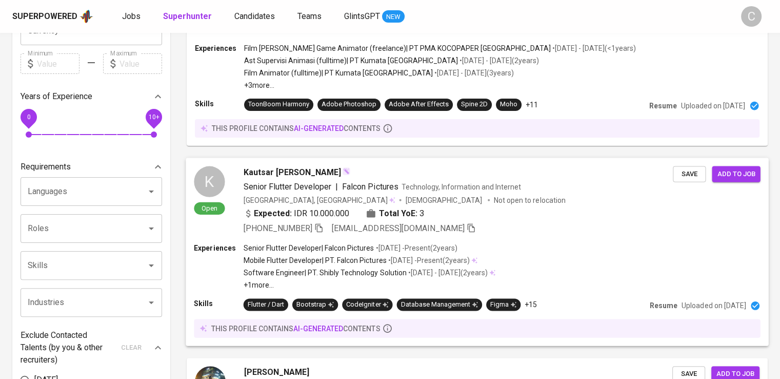
click at [494, 194] on p "Not open to relocation" at bounding box center [529, 199] width 71 height 10
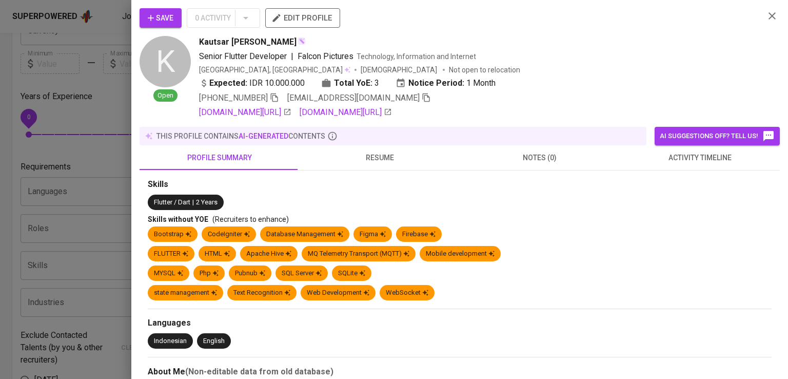
click at [597, 41] on div "Kautsar [PERSON_NAME]" at bounding box center [477, 42] width 557 height 12
click at [271, 100] on span "[PHONE_NUMBER]" at bounding box center [239, 98] width 80 height 12
click at [279, 99] on icon "button" at bounding box center [274, 97] width 9 height 9
click at [273, 101] on icon "button" at bounding box center [274, 97] width 9 height 9
click at [493, 125] on div "Save 0 Activity edit profile K Open Kautsar [PERSON_NAME] Senior Flutter Develo…" at bounding box center [460, 377] width 640 height 738
